Goal: Transaction & Acquisition: Purchase product/service

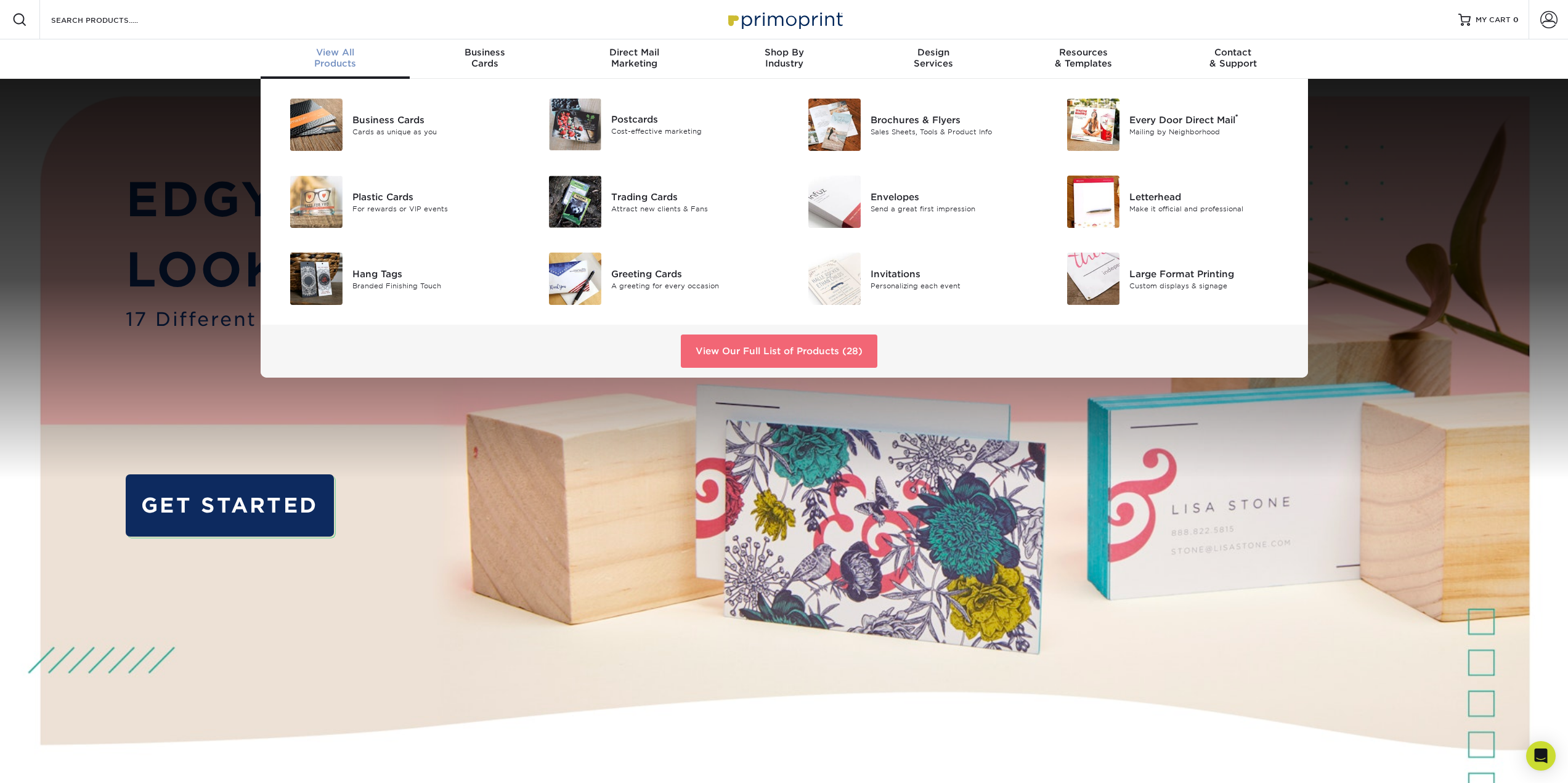
click at [767, 345] on link "View Our Full List of Products (28)" at bounding box center [778, 351] width 196 height 33
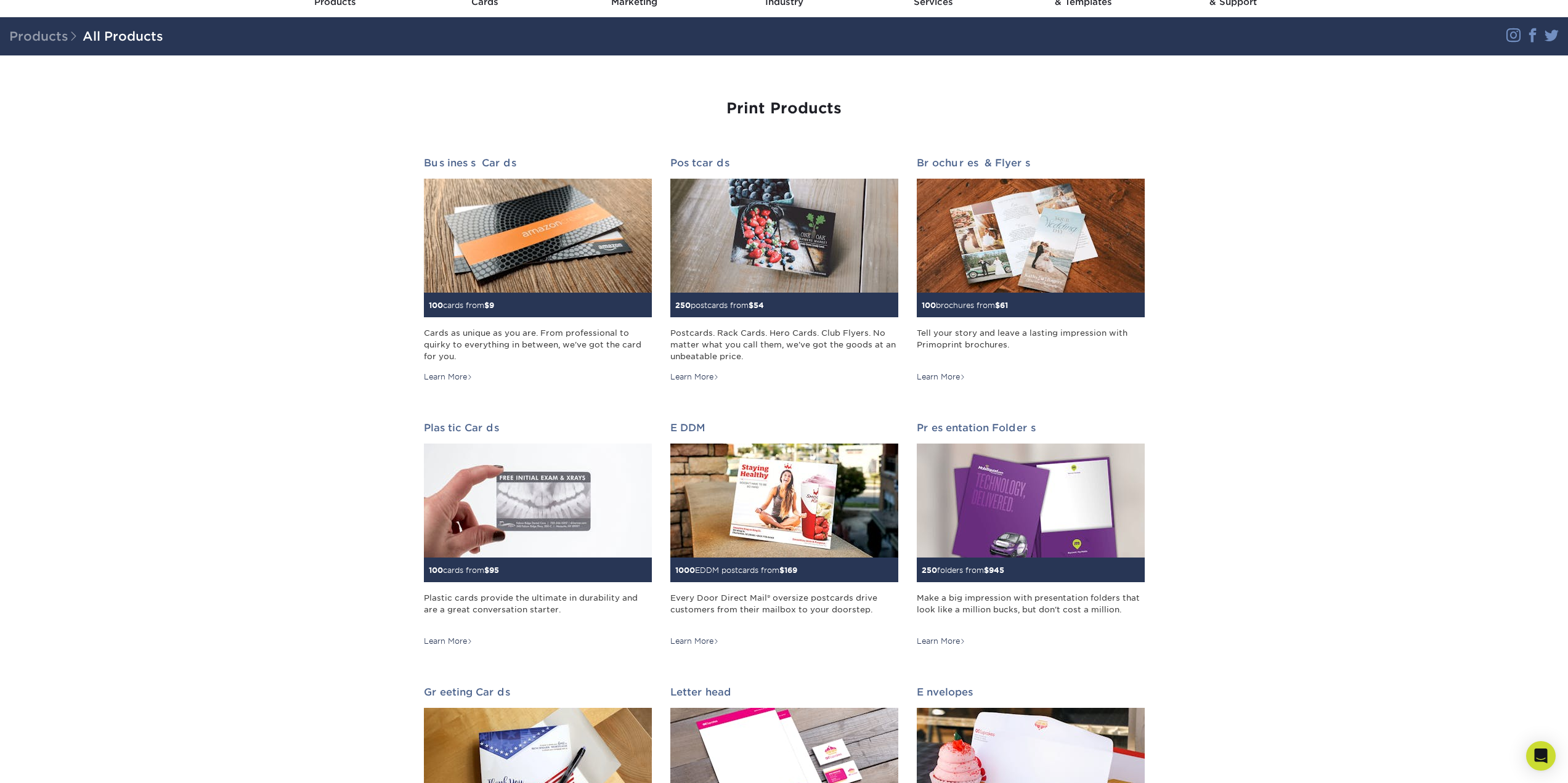
scroll to position [123, 0]
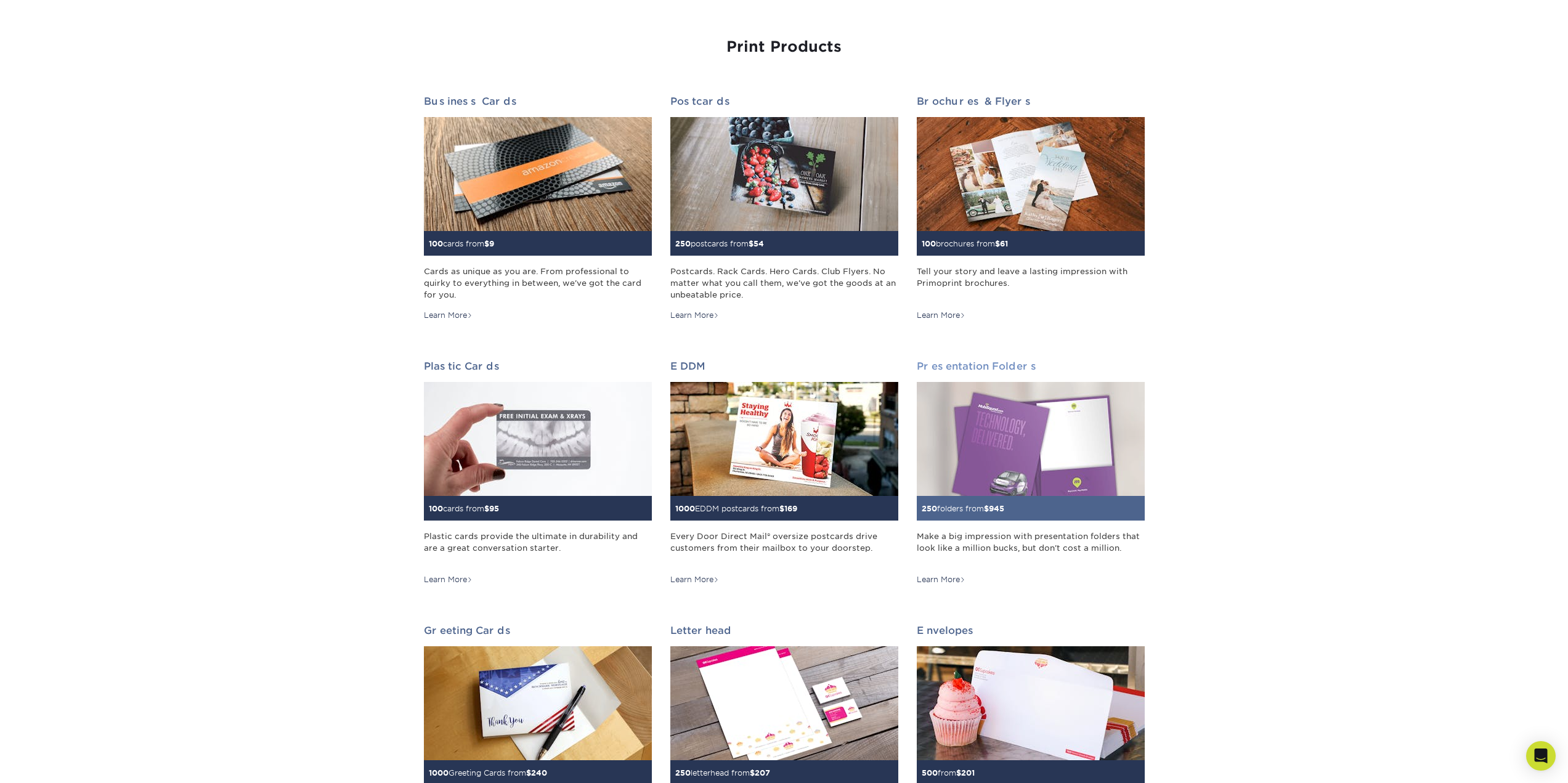
click at [1031, 440] on img at bounding box center [1031, 439] width 228 height 114
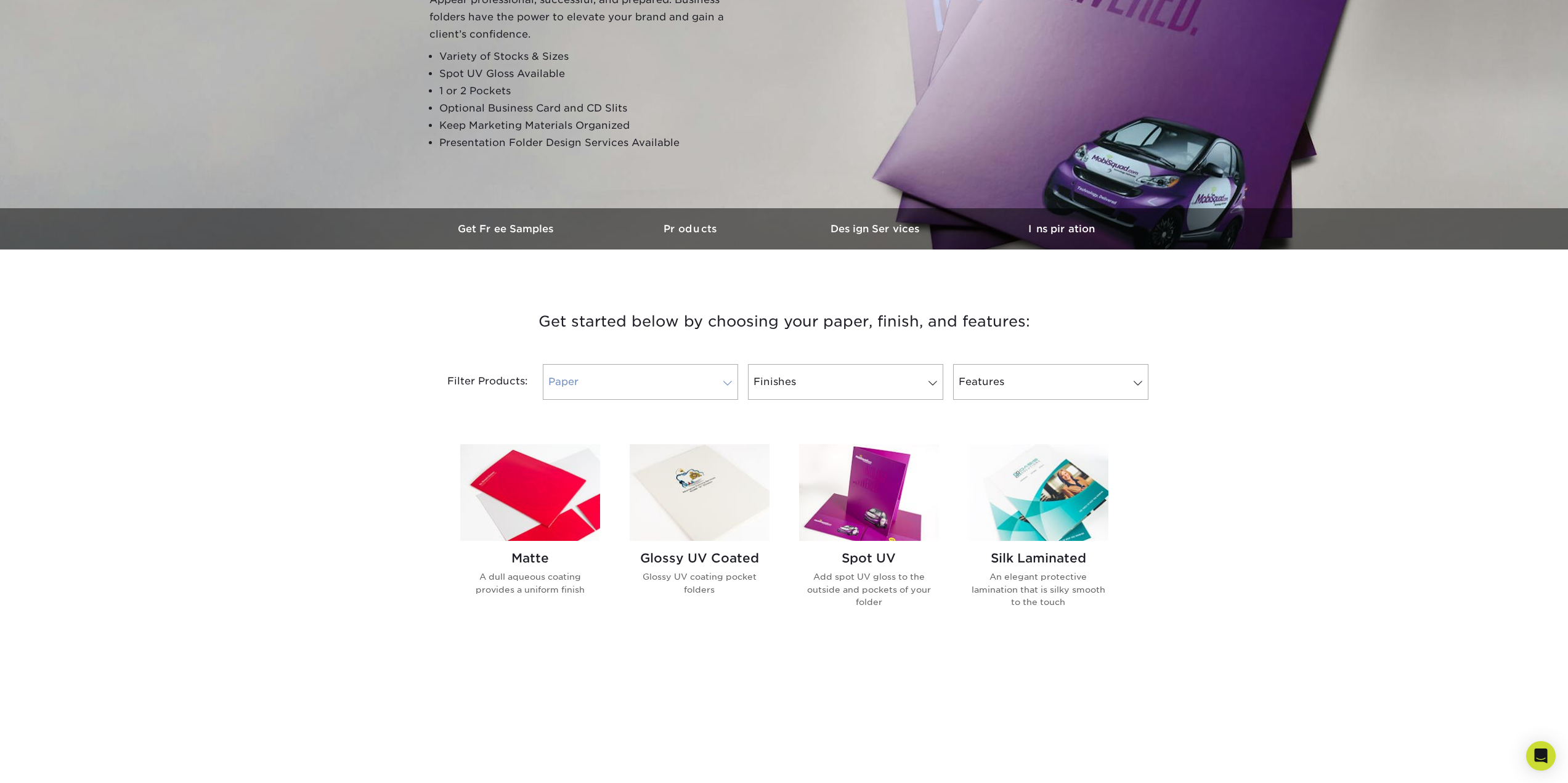
scroll to position [185, 0]
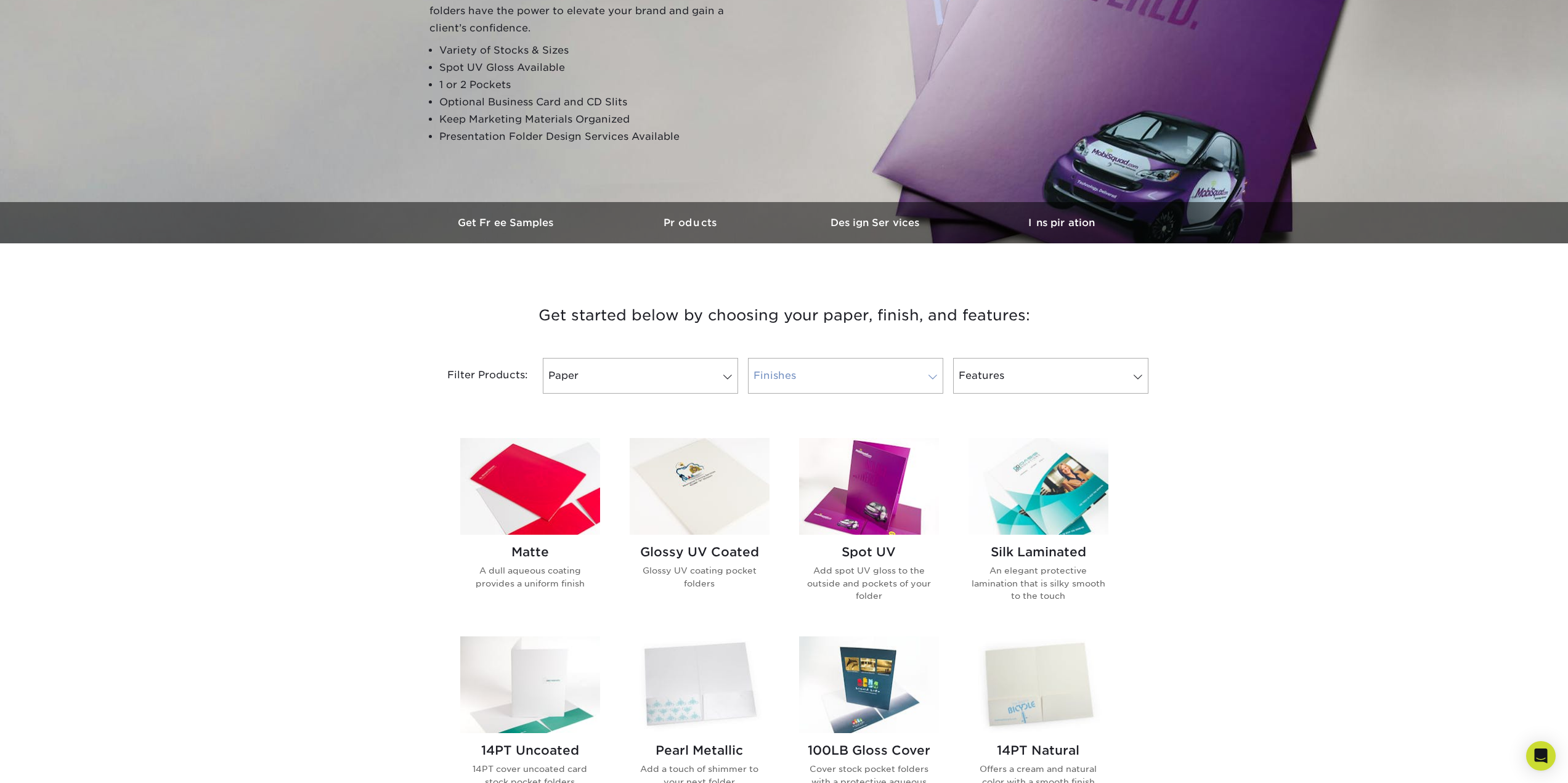
click at [882, 364] on link "Finishes" at bounding box center [845, 376] width 196 height 36
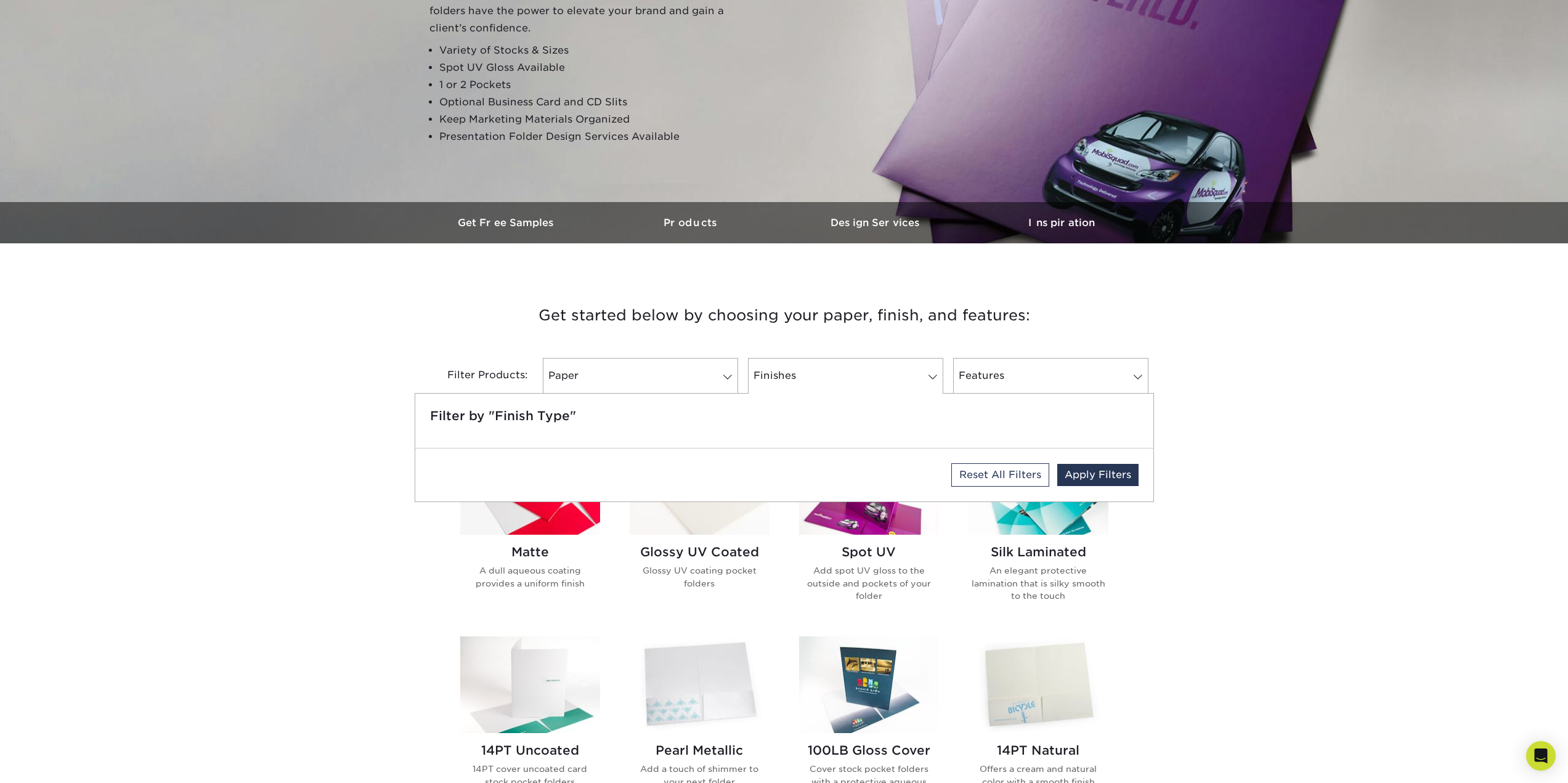
click at [1035, 331] on h3 "Get started below by choosing your paper, finish, and features:" at bounding box center [784, 315] width 721 height 56
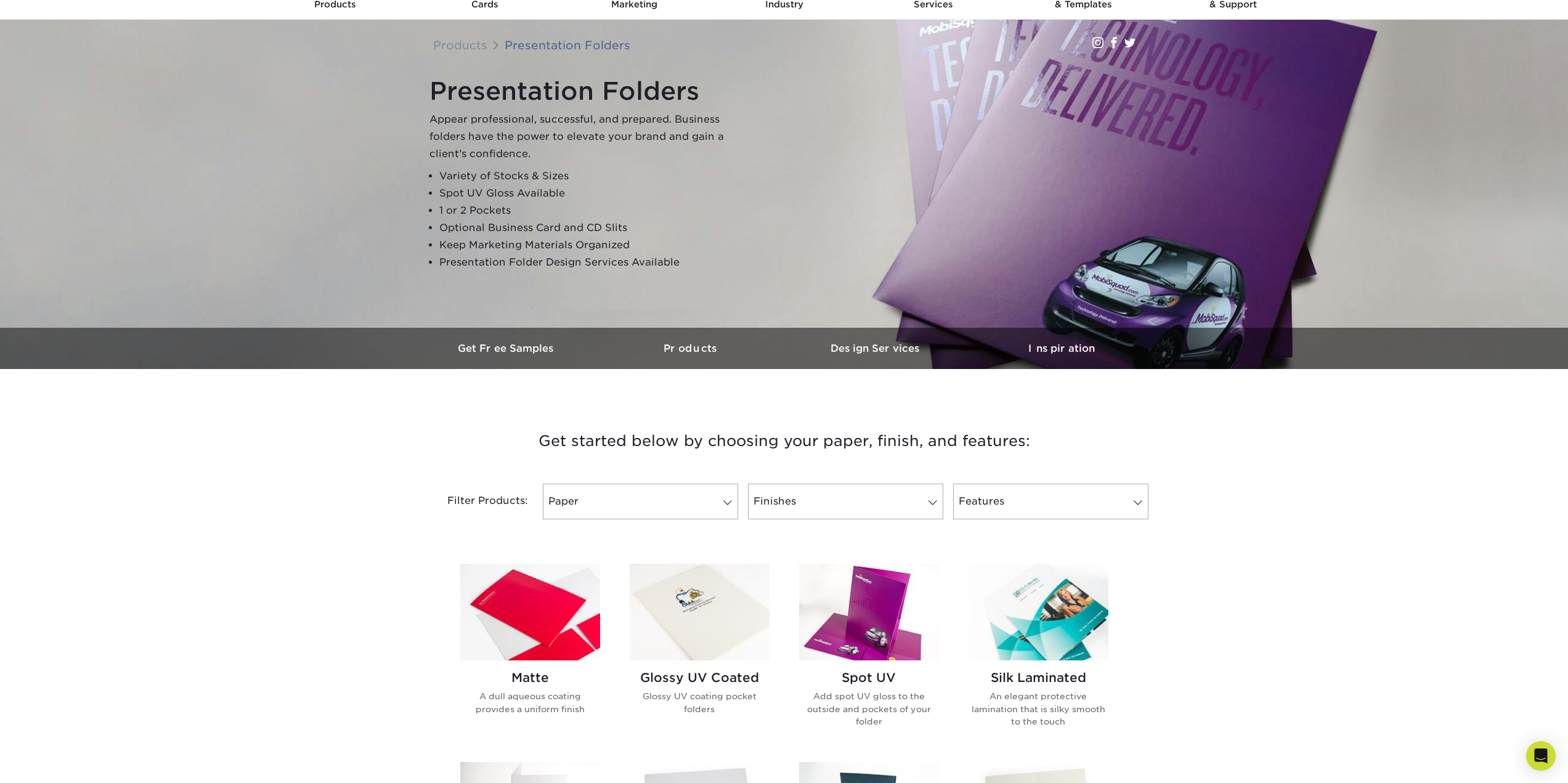
scroll to position [0, 0]
